Goal: Transaction & Acquisition: Book appointment/travel/reservation

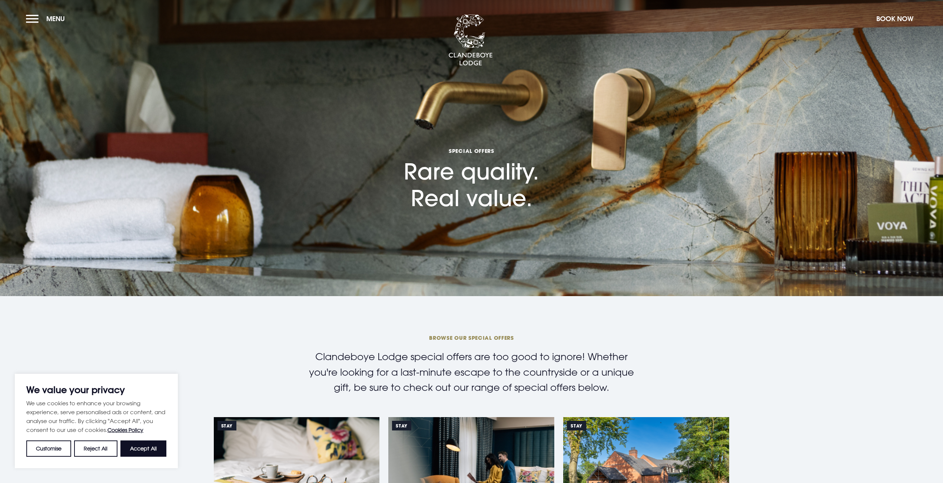
click at [37, 25] on button "Menu" at bounding box center [47, 19] width 43 height 16
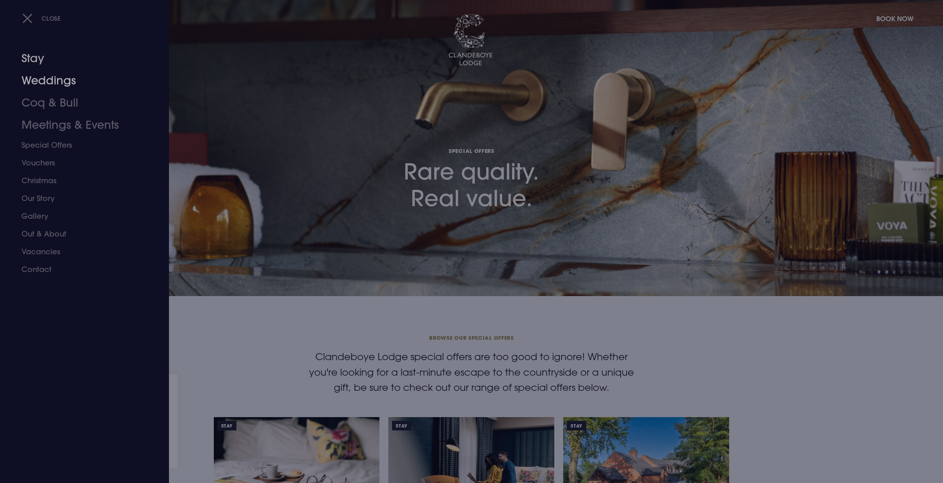
click at [34, 57] on link "Stay" at bounding box center [79, 58] width 117 height 22
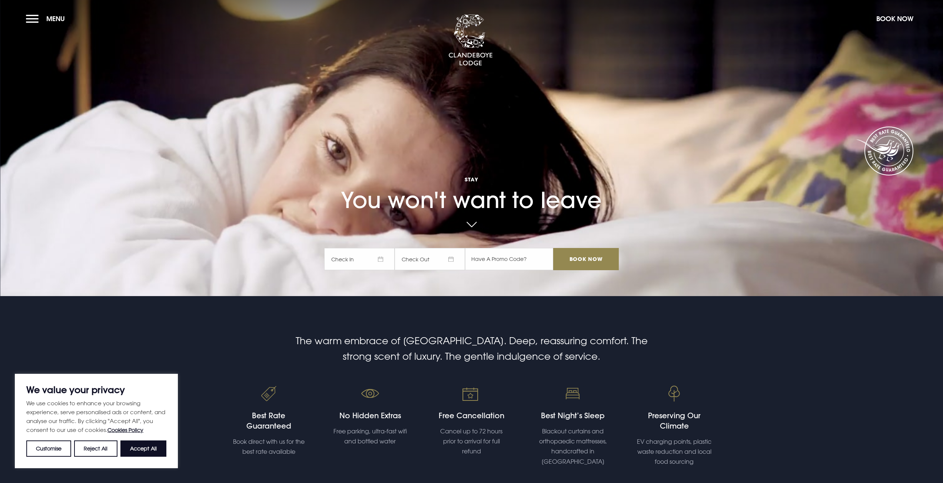
click at [345, 263] on span "Check In" at bounding box center [359, 259] width 70 height 22
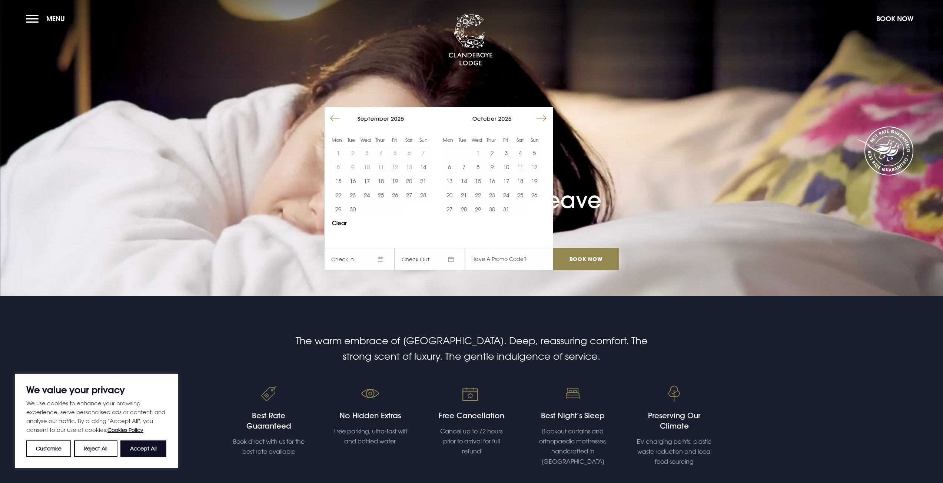
click at [548, 117] on button "Move forward to switch to the next month." at bounding box center [541, 119] width 14 height 14
click at [503, 167] on button "7" at bounding box center [506, 167] width 14 height 14
click at [535, 166] on button "9" at bounding box center [534, 167] width 14 height 14
click at [581, 265] on input "Book Now" at bounding box center [585, 259] width 65 height 22
